Goal: Task Accomplishment & Management: Complete application form

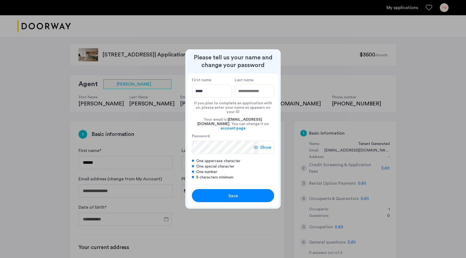
type input "*****"
click at [257, 96] on input "Last name" at bounding box center [255, 91] width 40 height 13
type input "***"
click at [233, 193] on span "Save" at bounding box center [234, 196] width 10 height 7
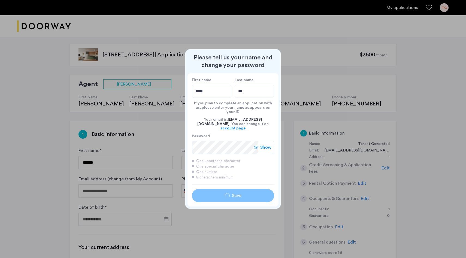
type input "*****"
type input "***"
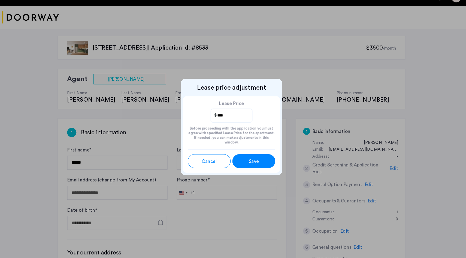
click at [257, 164] on button "Save" at bounding box center [254, 161] width 40 height 13
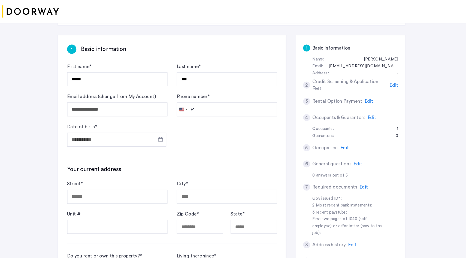
scroll to position [77, 0]
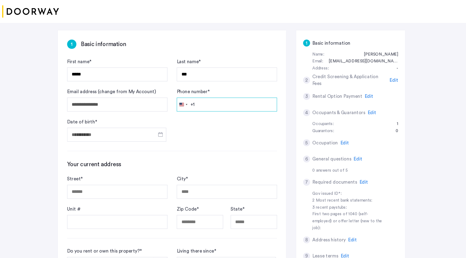
click at [230, 112] on input "Phone number *" at bounding box center [229, 113] width 94 height 13
type input "**********"
click at [197, 168] on h3 "Your current address" at bounding box center [177, 170] width 197 height 8
click at [168, 143] on span "Open calendar" at bounding box center [166, 141] width 13 height 13
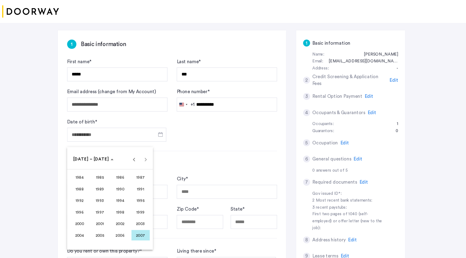
click at [129, 227] on span "2002" at bounding box center [128, 226] width 17 height 10
click at [89, 215] on span "SEP" at bounding box center [90, 215] width 17 height 10
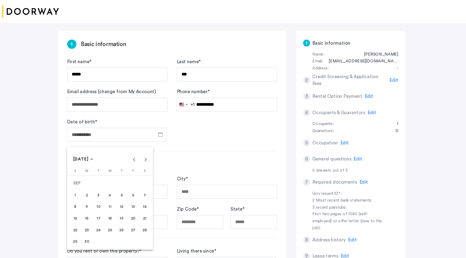
click at [156, 212] on span "14" at bounding box center [152, 210] width 10 height 10
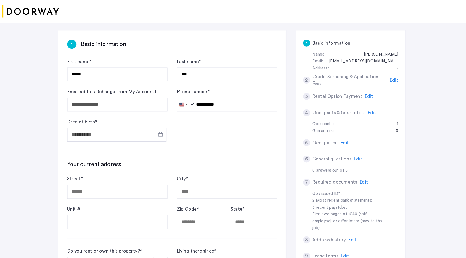
type input "**********"
click at [146, 197] on input "Street *" at bounding box center [126, 195] width 94 height 13
type input "**********"
type input "*****"
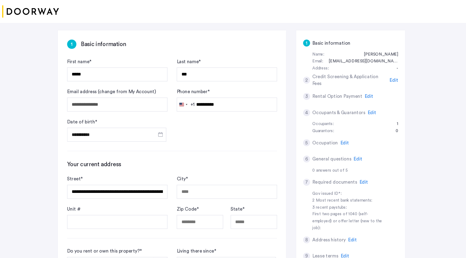
type input "**"
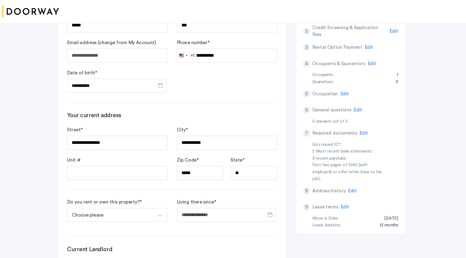
scroll to position [129, 0]
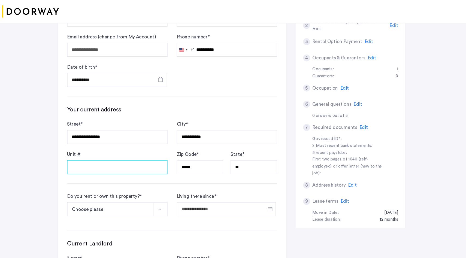
click at [151, 175] on input "Unit #" at bounding box center [126, 172] width 94 height 13
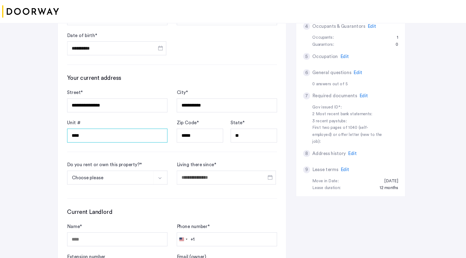
scroll to position [206, 0]
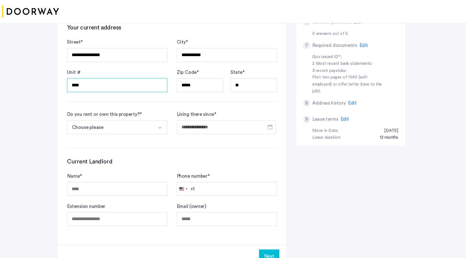
type input "****"
click at [139, 137] on button "Choose please" at bounding box center [120, 134] width 82 height 13
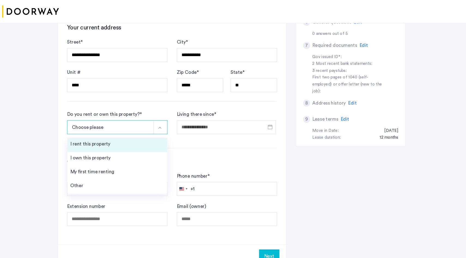
click at [136, 149] on li "I rent this property" at bounding box center [126, 151] width 94 height 13
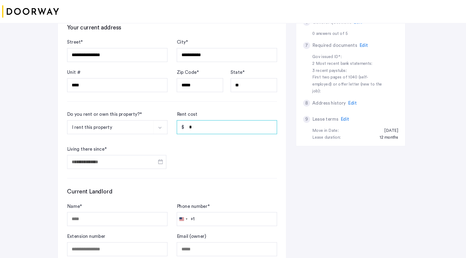
click at [206, 138] on input "*" at bounding box center [229, 134] width 94 height 13
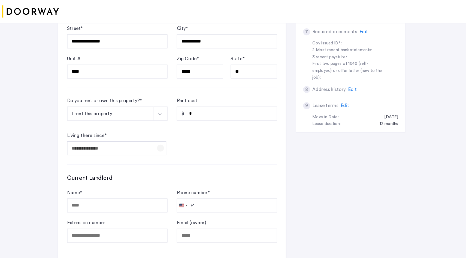
click at [167, 159] on span "Open calendar" at bounding box center [166, 154] width 13 height 13
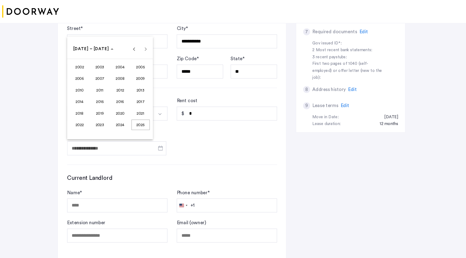
click at [131, 132] on span "2024" at bounding box center [128, 133] width 17 height 10
click at [145, 101] on span "AUG" at bounding box center [147, 100] width 17 height 10
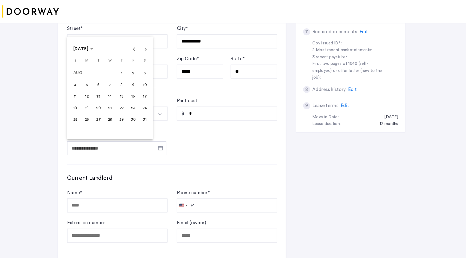
click at [209, 121] on div at bounding box center [233, 129] width 466 height 258
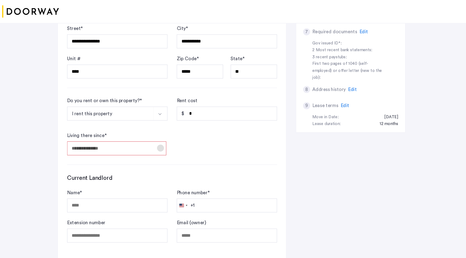
click at [167, 151] on span "Open calendar" at bounding box center [166, 154] width 13 height 13
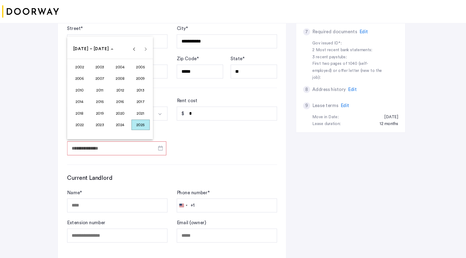
click at [131, 130] on span "2024" at bounding box center [128, 133] width 17 height 10
click at [148, 101] on span "AUG" at bounding box center [147, 100] width 17 height 10
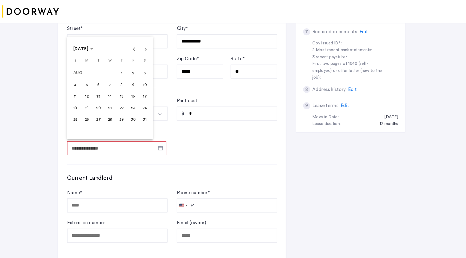
click at [100, 127] on span "26" at bounding box center [97, 128] width 10 height 10
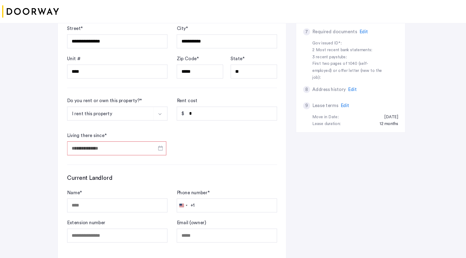
type input "**********"
click at [213, 121] on input "*" at bounding box center [229, 122] width 94 height 13
type input "*"
type input "*****"
click at [208, 152] on form "**********" at bounding box center [177, 134] width 197 height 55
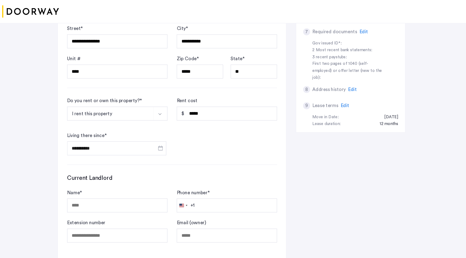
scroll to position [280, 0]
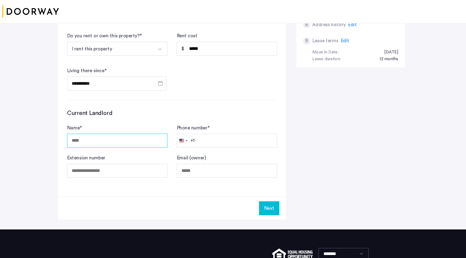
click at [149, 152] on input "Name *" at bounding box center [126, 147] width 94 height 13
click at [171, 119] on h3 "Current Landlord" at bounding box center [177, 122] width 197 height 8
click at [149, 150] on input "Name *" at bounding box center [126, 147] width 94 height 13
type input "*"
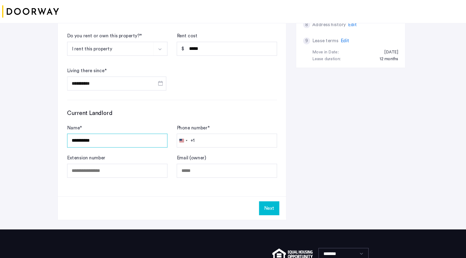
type input "*********"
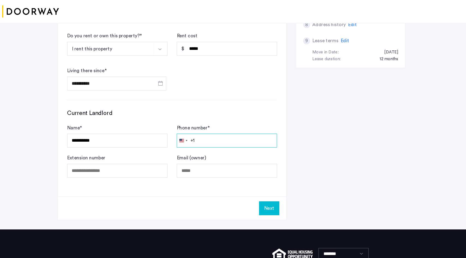
click at [211, 149] on input "Phone number *" at bounding box center [229, 147] width 94 height 13
type input "**********"
click at [269, 215] on button "Next" at bounding box center [268, 211] width 19 height 13
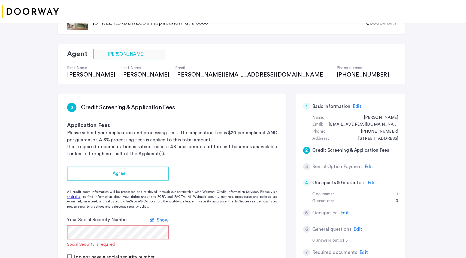
scroll to position [32, 0]
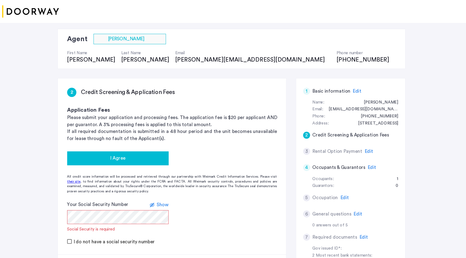
click at [160, 168] on button "I Agree" at bounding box center [126, 164] width 95 height 13
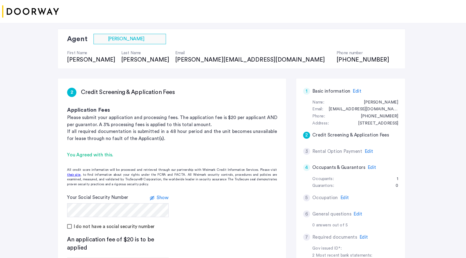
click at [170, 202] on span "Show" at bounding box center [168, 201] width 11 height 4
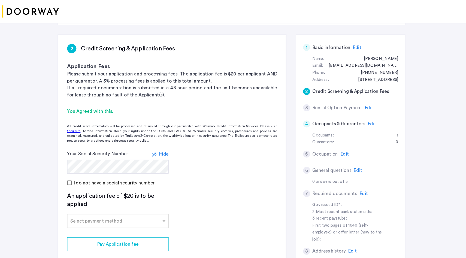
scroll to position [110, 0]
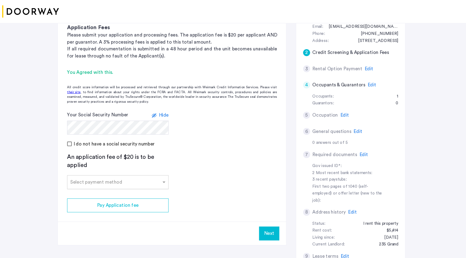
click at [162, 183] on div at bounding box center [126, 185] width 95 height 7
click at [151, 197] on div "Credit Card" at bounding box center [126, 198] width 95 height 11
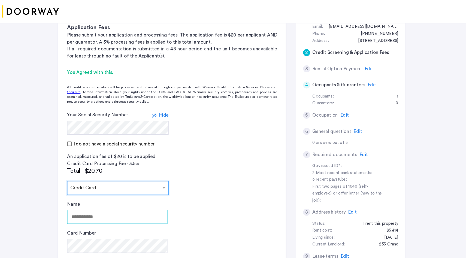
click at [139, 218] on input "Name" at bounding box center [126, 219] width 94 height 13
type input "*********"
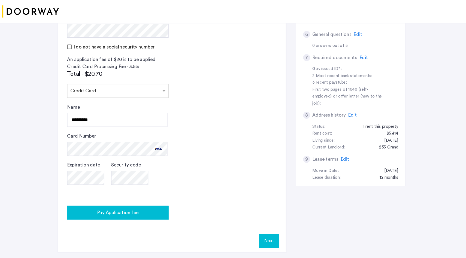
click at [162, 216] on div "Pay Application fee" at bounding box center [126, 215] width 87 height 7
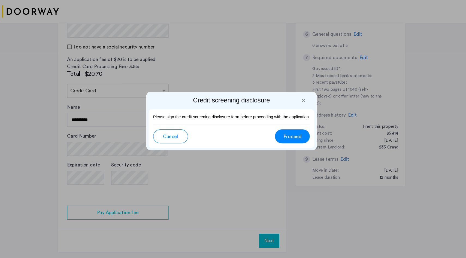
click at [297, 146] on span "Proceed" at bounding box center [290, 144] width 17 height 7
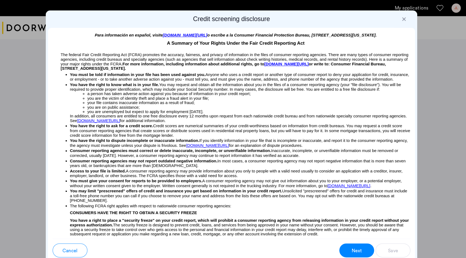
click at [397, 17] on div at bounding box center [395, 17] width 5 height 5
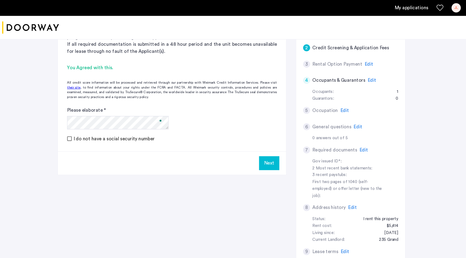
scroll to position [0, 0]
click at [268, 153] on button "Next" at bounding box center [268, 153] width 19 height 13
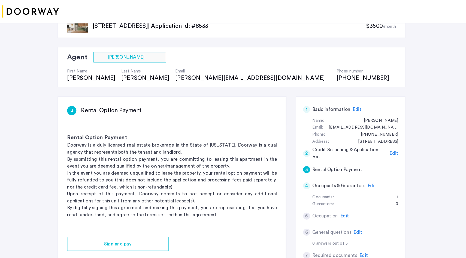
scroll to position [64, 0]
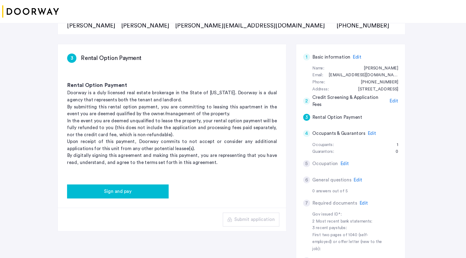
click at [158, 191] on button "Sign and pay" at bounding box center [126, 195] width 95 height 13
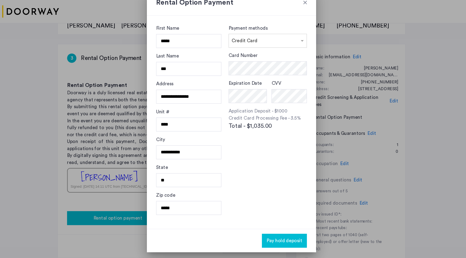
scroll to position [0, 0]
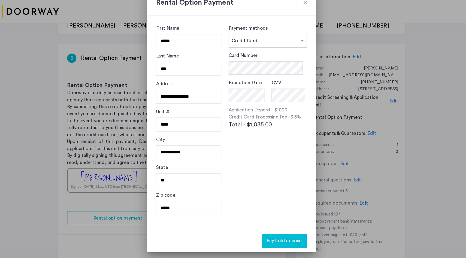
click at [280, 51] on input "text" at bounding box center [261, 53] width 57 height 4
click at [269, 98] on div "Zelle" at bounding box center [267, 98] width 73 height 11
click at [278, 62] on div "Credit Card" at bounding box center [267, 65] width 73 height 11
click at [242, 157] on div "Card Number Expiration Date CVV Application Deposit - $1000 Credit Card Process…" at bounding box center [267, 114] width 74 height 100
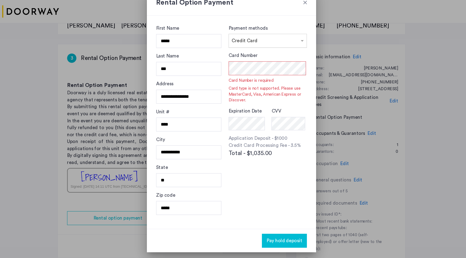
click at [274, 52] on input "text" at bounding box center [261, 53] width 57 height 4
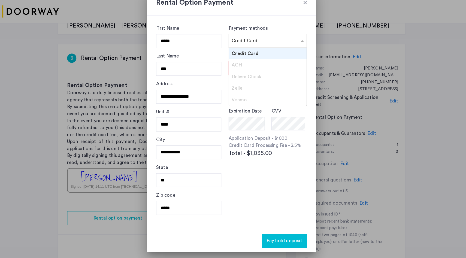
click at [265, 74] on div "ACH" at bounding box center [267, 76] width 73 height 11
click at [265, 90] on div "Deliver Check" at bounding box center [267, 87] width 73 height 11
click at [261, 156] on span "Total - $1,035.00" at bounding box center [250, 159] width 41 height 8
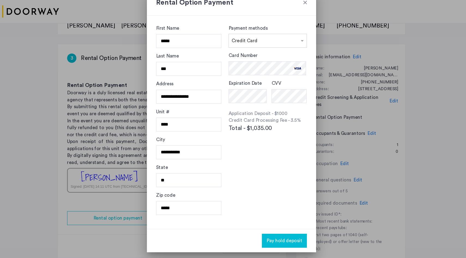
click at [264, 159] on div "Card Number Expiration Date CVV Application Deposit - $1000 Credit Card Process…" at bounding box center [267, 114] width 74 height 100
click at [287, 243] on span "Pay hold deposit" at bounding box center [283, 242] width 34 height 7
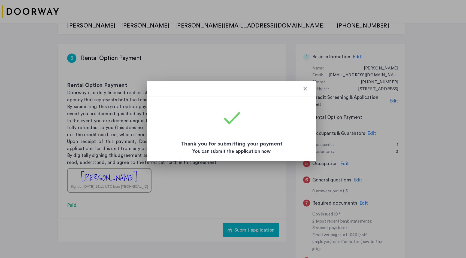
click at [304, 122] on div "Thank you for submitting your payment You can submit the application now" at bounding box center [232, 133] width 143 height 55
click at [302, 98] on div at bounding box center [302, 98] width 5 height 5
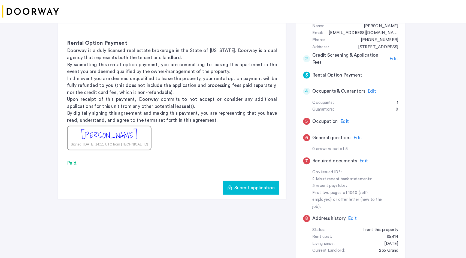
scroll to position [105, 0]
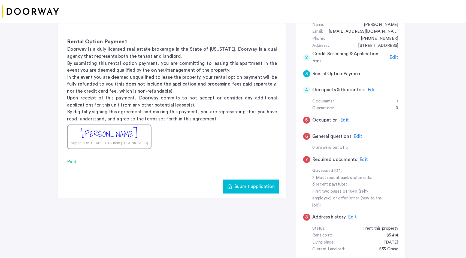
click at [251, 190] on span "Submit application" at bounding box center [255, 191] width 38 height 7
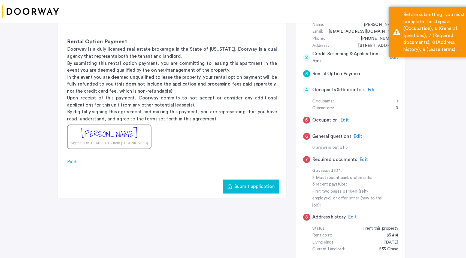
click at [339, 128] on span "Edit" at bounding box center [339, 128] width 8 height 4
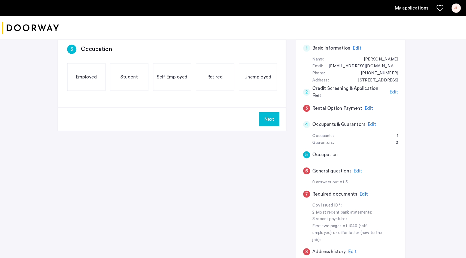
scroll to position [41, 0]
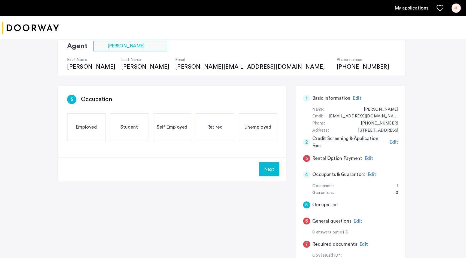
click at [125, 122] on div "Student" at bounding box center [137, 120] width 36 height 26
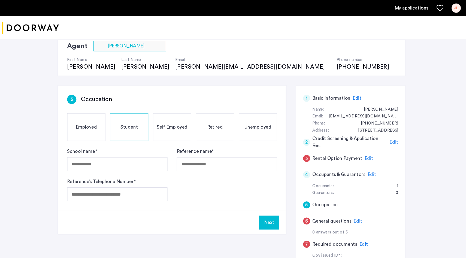
scroll to position [57, 0]
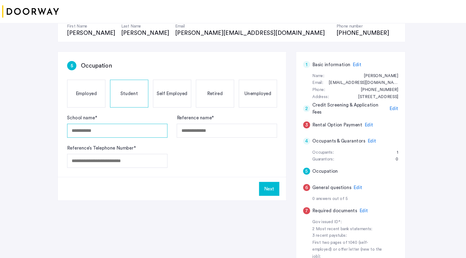
click at [150, 140] on input "School name *" at bounding box center [126, 138] width 94 height 13
type input "**********"
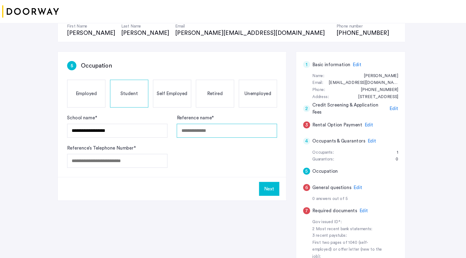
click at [207, 138] on input "Reference name *" at bounding box center [229, 138] width 94 height 13
type input "**********"
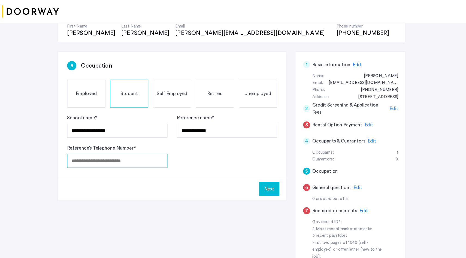
click at [146, 164] on input "Reference’s Telephone Number *" at bounding box center [126, 166] width 94 height 13
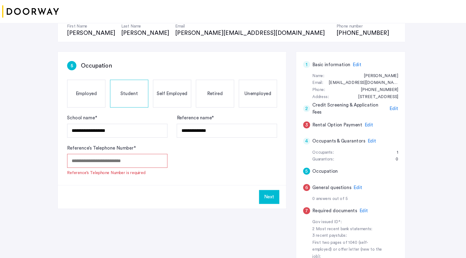
click at [148, 166] on input "Reference’s Telephone Number *" at bounding box center [126, 166] width 94 height 13
click at [152, 163] on input "Reference’s Telephone Number *" at bounding box center [126, 166] width 94 height 13
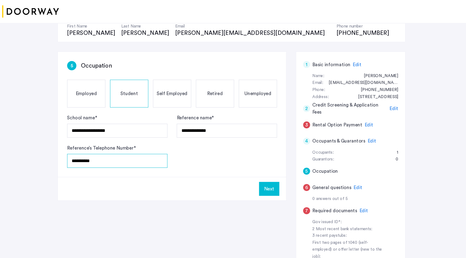
type input "**********"
click at [271, 193] on button "Next" at bounding box center [268, 193] width 19 height 13
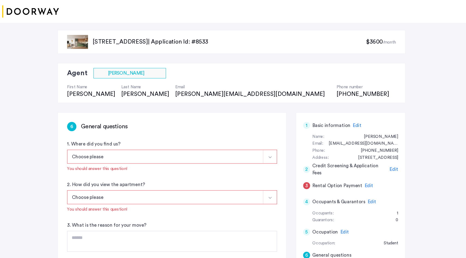
scroll to position [15, 0]
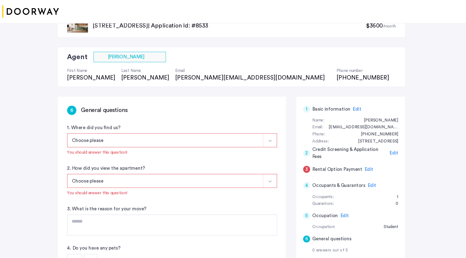
click at [159, 148] on button "Choose please" at bounding box center [171, 147] width 185 height 13
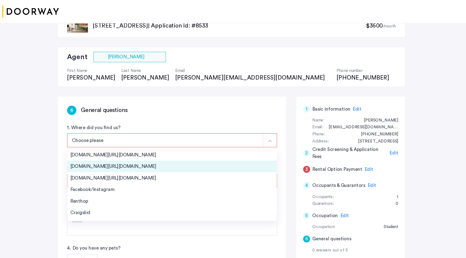
click at [161, 167] on li "[DOMAIN_NAME][URL][DOMAIN_NAME]" at bounding box center [177, 172] width 197 height 11
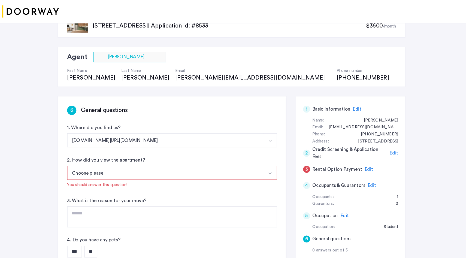
click at [175, 152] on button "[DOMAIN_NAME][URL][DOMAIN_NAME]" at bounding box center [171, 147] width 185 height 13
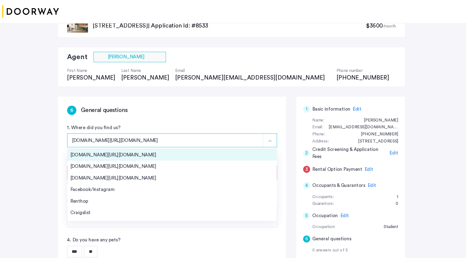
click at [170, 159] on div "[DOMAIN_NAME][URL][DOMAIN_NAME]" at bounding box center [177, 161] width 191 height 7
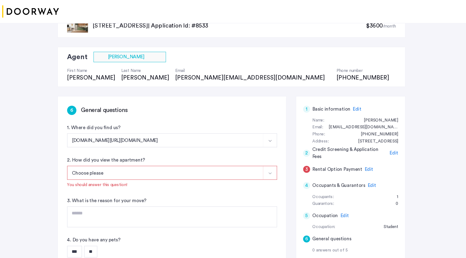
click at [164, 181] on button "Choose please" at bounding box center [171, 178] width 185 height 13
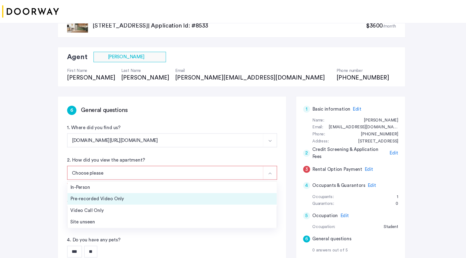
click at [157, 200] on div "Pre-recorded Video Only" at bounding box center [177, 202] width 191 height 7
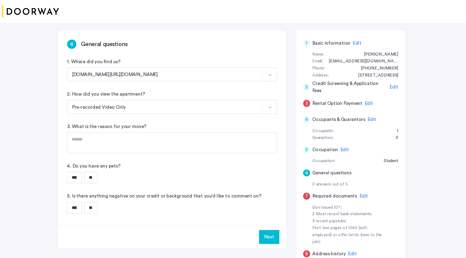
scroll to position [85, 0]
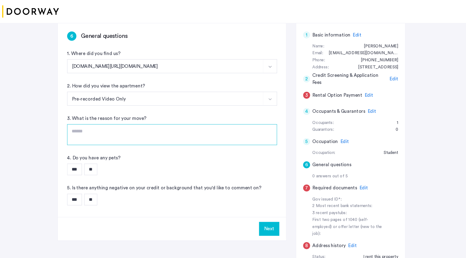
click at [175, 144] on textarea at bounding box center [177, 142] width 197 height 20
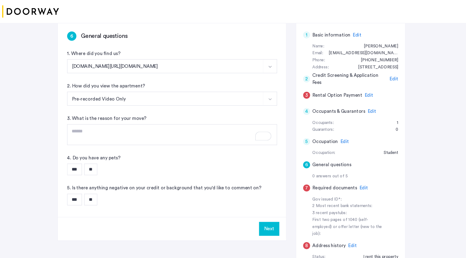
click at [104, 175] on input "**" at bounding box center [101, 174] width 12 height 11
click at [101, 202] on input "**" at bounding box center [101, 203] width 12 height 11
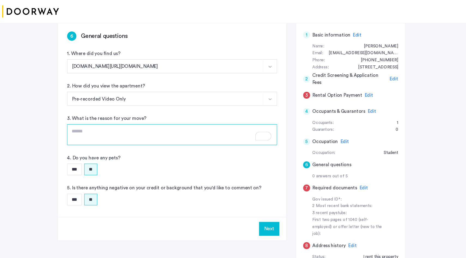
click at [143, 142] on textarea "To enrich screen reader interactions, please activate Accessibility in Grammarl…" at bounding box center [177, 142] width 197 height 20
type textarea "**********"
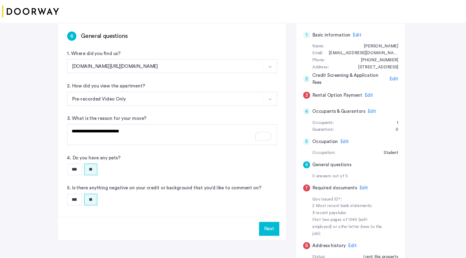
click at [271, 228] on button "Next" at bounding box center [268, 230] width 19 height 13
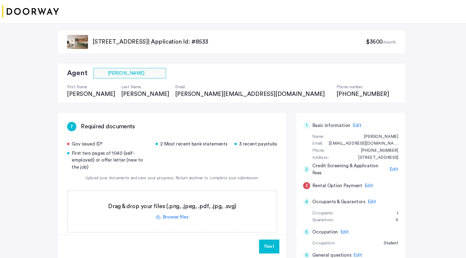
scroll to position [51, 0]
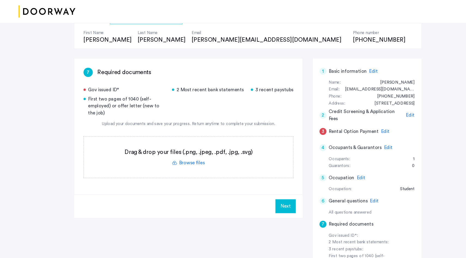
click at [178, 165] on label at bounding box center [177, 163] width 197 height 39
click at [0, 0] on input "file" at bounding box center [0, 0] width 0 height 0
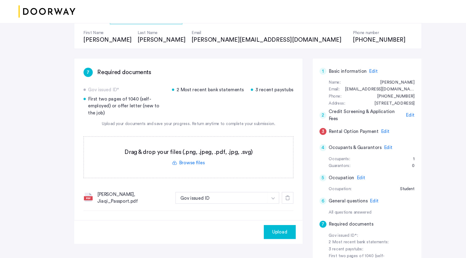
click at [181, 168] on label at bounding box center [177, 163] width 197 height 39
click at [0, 0] on input "file" at bounding box center [0, 0] width 0 height 0
click at [183, 169] on label at bounding box center [177, 163] width 197 height 39
click at [0, 0] on input "file" at bounding box center [0, 0] width 0 height 0
click at [177, 167] on label at bounding box center [177, 163] width 197 height 39
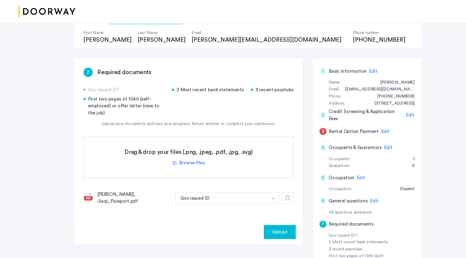
click at [0, 0] on input "file" at bounding box center [0, 0] width 0 height 0
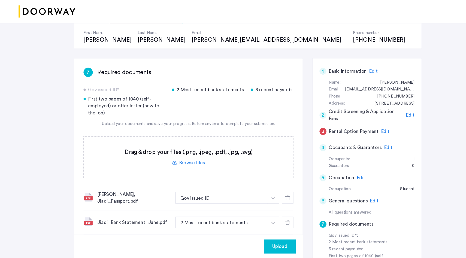
click at [185, 166] on label at bounding box center [177, 163] width 197 height 39
click at [0, 0] on input "file" at bounding box center [0, 0] width 0 height 0
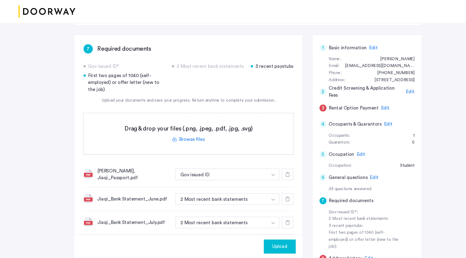
click at [175, 146] on label at bounding box center [177, 141] width 197 height 39
click at [0, 0] on input "file" at bounding box center [0, 0] width 0 height 0
click at [187, 140] on label at bounding box center [177, 141] width 197 height 39
click at [0, 0] on input "file" at bounding box center [0, 0] width 0 height 0
click at [187, 144] on label at bounding box center [177, 141] width 197 height 39
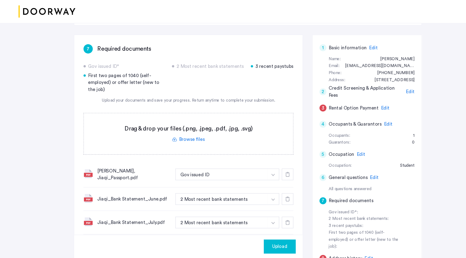
click at [0, 0] on input "file" at bounding box center [0, 0] width 0 height 0
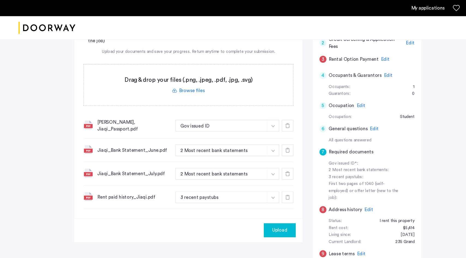
scroll to position [125, 0]
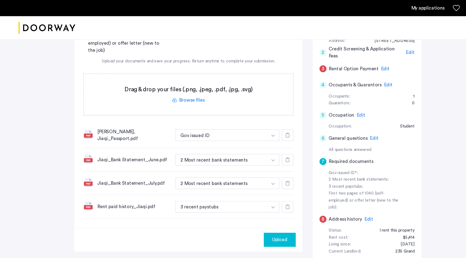
click at [260, 223] on span "Upload" at bounding box center [263, 225] width 14 height 7
click at [271, 224] on button "Next" at bounding box center [268, 225] width 19 height 13
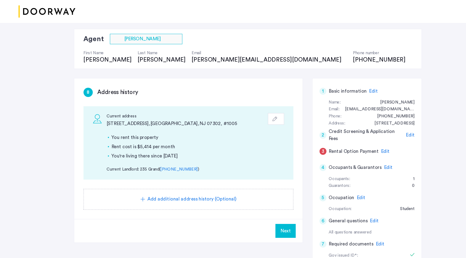
scroll to position [33, 0]
click at [268, 236] on button "Next" at bounding box center [268, 232] width 19 height 13
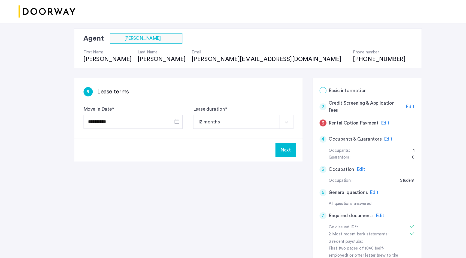
scroll to position [0, 0]
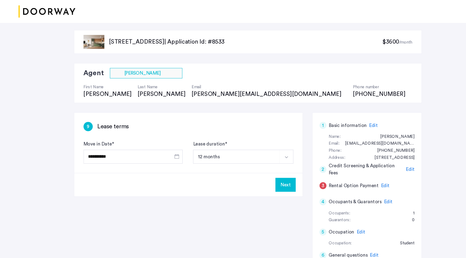
click at [270, 194] on button "Next" at bounding box center [268, 189] width 19 height 13
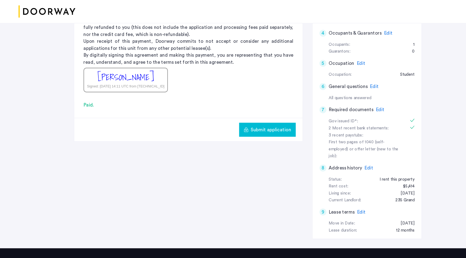
scroll to position [172, 0]
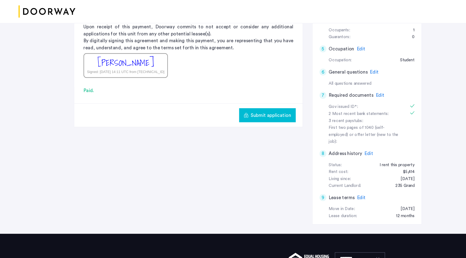
click at [252, 128] on button "Submit application" at bounding box center [251, 123] width 53 height 13
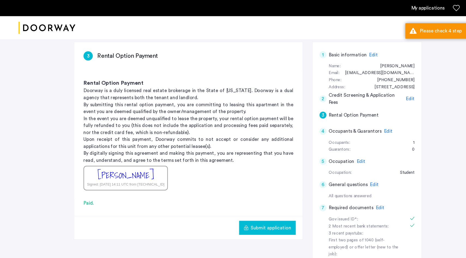
scroll to position [73, 0]
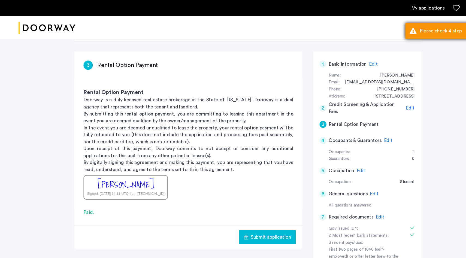
click at [397, 28] on div "Please check 4 step" at bounding box center [427, 29] width 64 height 7
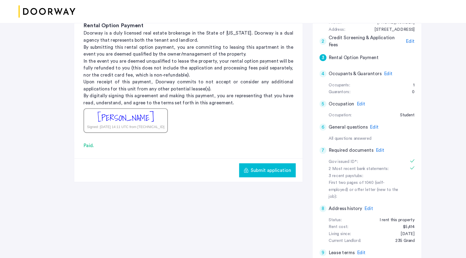
scroll to position [130, 0]
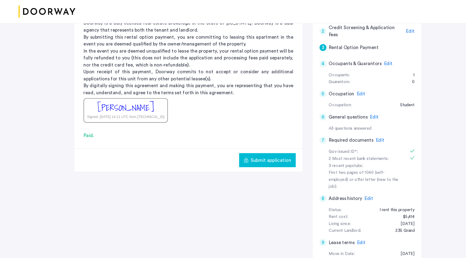
click at [256, 164] on span "Submit application" at bounding box center [255, 166] width 38 height 7
click at [352, 89] on div "Occupants: 1" at bounding box center [349, 86] width 81 height 7
click at [335, 75] on h5 "Occupants & Guarantors" at bounding box center [334, 75] width 50 height 7
click at [327, 82] on div "4 Occupants & Guarantors Edit" at bounding box center [345, 75] width 89 height 15
click at [365, 75] on span "Edit" at bounding box center [365, 75] width 8 height 4
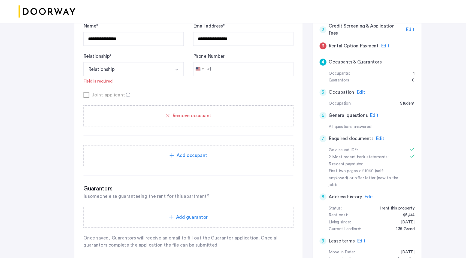
scroll to position [176, 0]
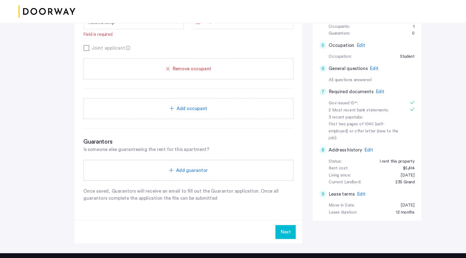
click at [217, 175] on div "Add guarantor" at bounding box center [177, 175] width 184 height 7
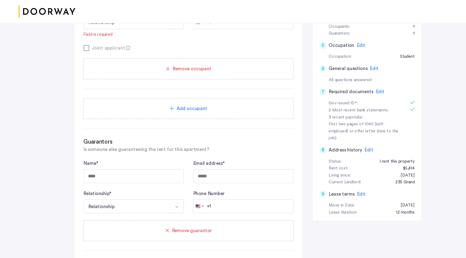
click at [203, 232] on div "Remove guarantor" at bounding box center [177, 232] width 184 height 7
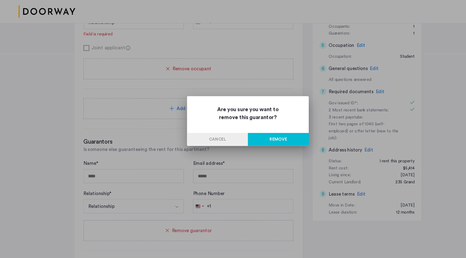
click at [264, 148] on button "Remove" at bounding box center [261, 146] width 57 height 12
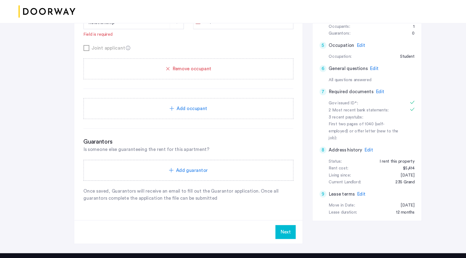
click at [263, 233] on button "Next" at bounding box center [268, 233] width 19 height 13
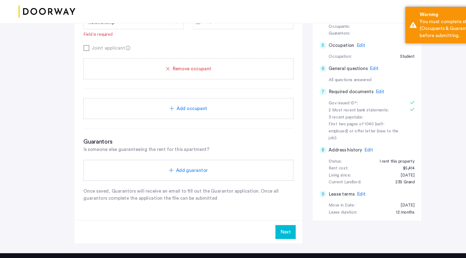
click at [195, 170] on div "Add guarantor" at bounding box center [177, 176] width 197 height 20
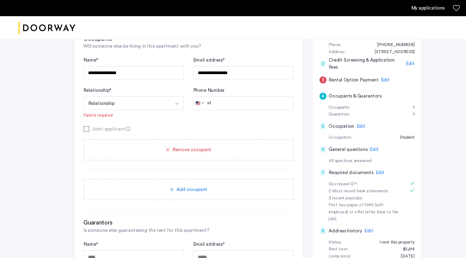
scroll to position [0, 0]
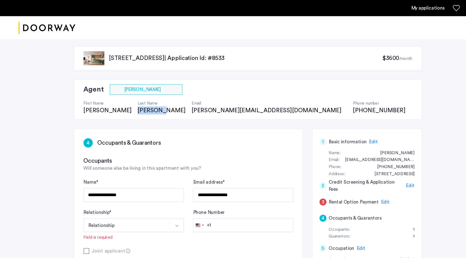
drag, startPoint x: 103, startPoint y: 104, endPoint x: 125, endPoint y: 106, distance: 22.2
click at [129, 106] on div "[PERSON_NAME]" at bounding box center [151, 104] width 45 height 8
copy div "[PERSON_NAME]"
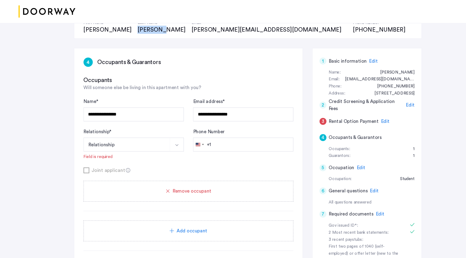
scroll to position [172, 0]
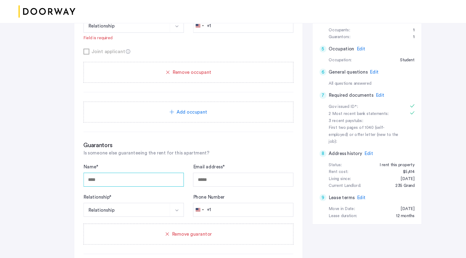
click at [121, 185] on input "Name *" at bounding box center [126, 184] width 94 height 13
type input "**********"
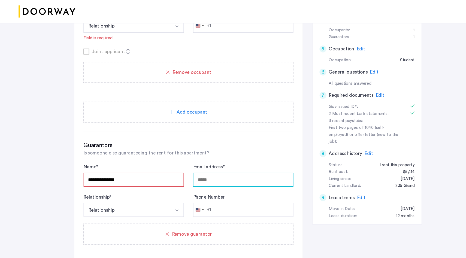
click at [191, 184] on input "Email address *" at bounding box center [229, 184] width 94 height 13
click at [149, 210] on button "Relationship" at bounding box center [120, 212] width 82 height 13
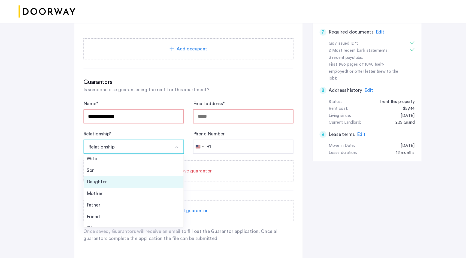
scroll to position [20, 0]
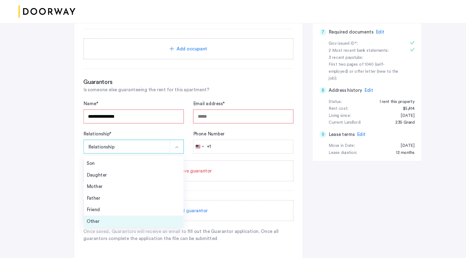
click at [142, 223] on div "Other" at bounding box center [126, 223] width 88 height 7
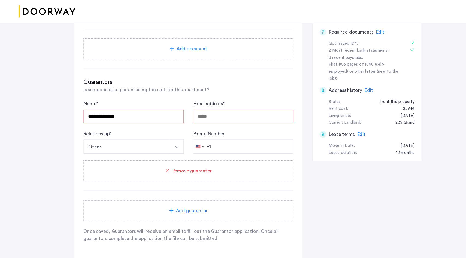
click at [230, 131] on form "**********" at bounding box center [177, 135] width 197 height 50
click at [234, 125] on input "Email address *" at bounding box center [229, 124] width 94 height 13
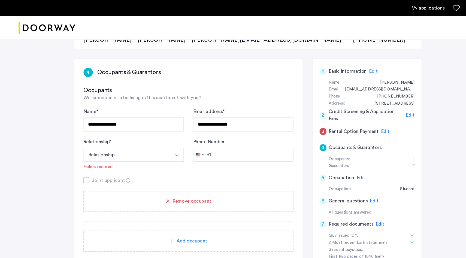
scroll to position [65, 0]
